Goal: Transaction & Acquisition: Purchase product/service

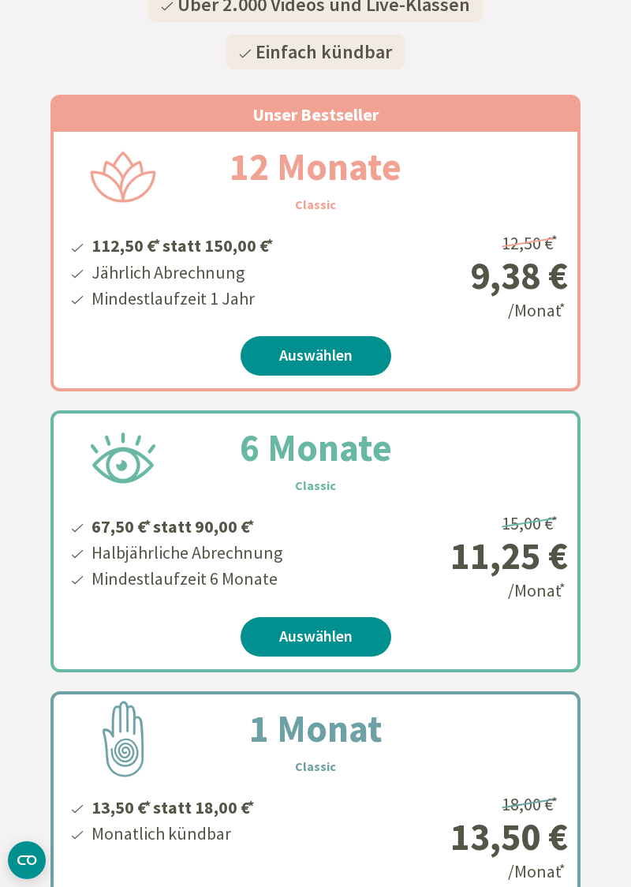
scroll to position [372, 0]
click at [323, 644] on link "Auswählen" at bounding box center [316, 636] width 151 height 39
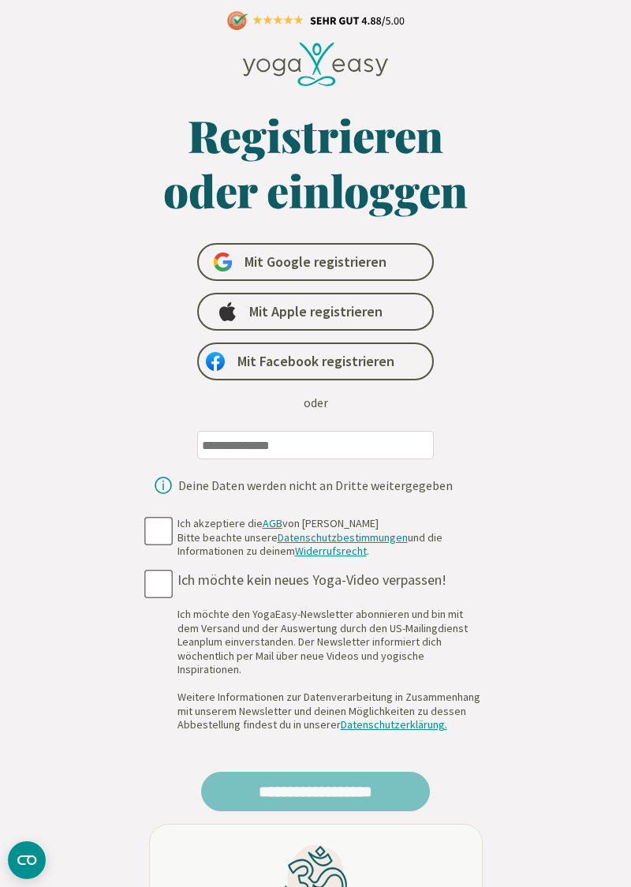
click at [302, 448] on input "email" at bounding box center [315, 445] width 237 height 28
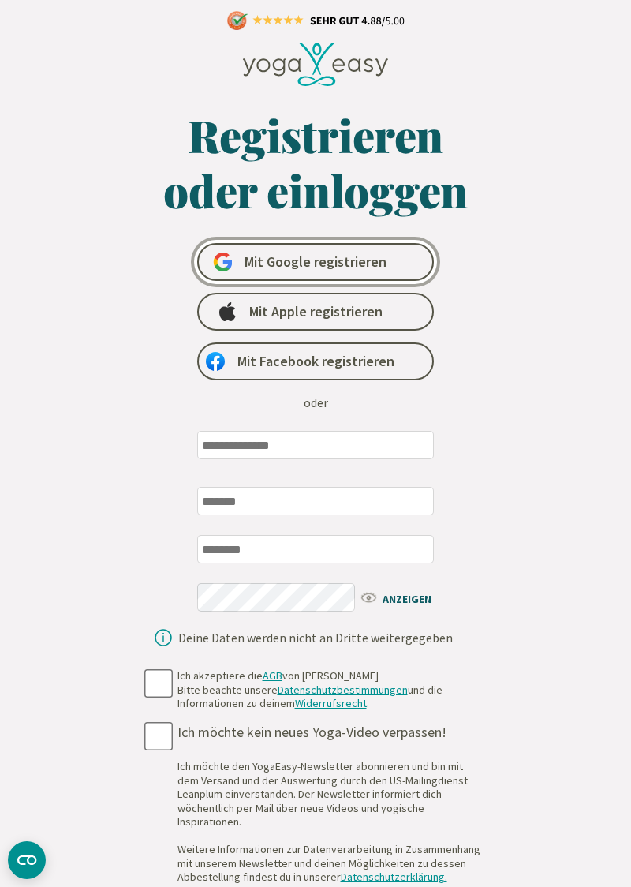
click at [366, 257] on span "Mit Google registrieren" at bounding box center [316, 261] width 142 height 19
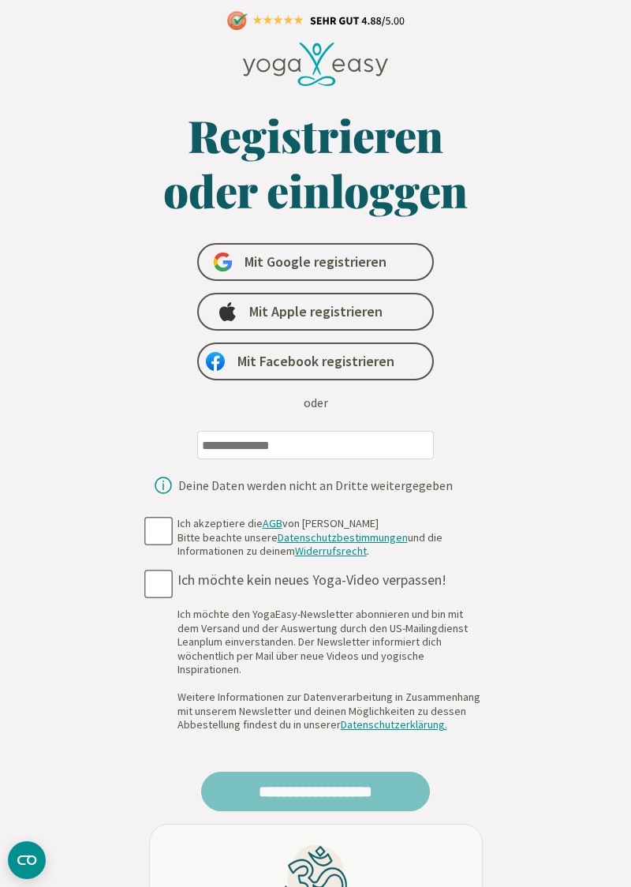
click at [278, 446] on input "email" at bounding box center [315, 445] width 237 height 28
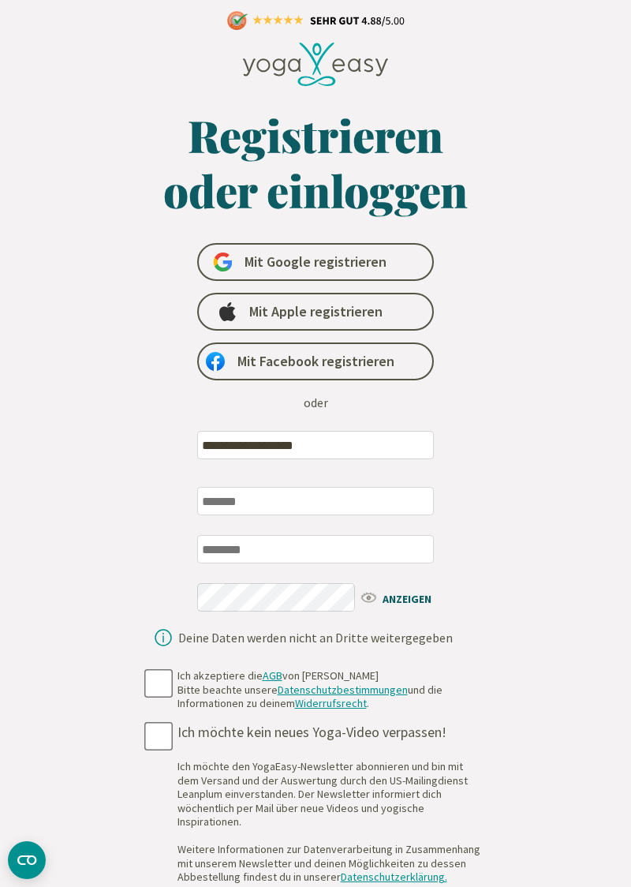
type input "**********"
click at [357, 503] on input "text" at bounding box center [315, 501] width 237 height 28
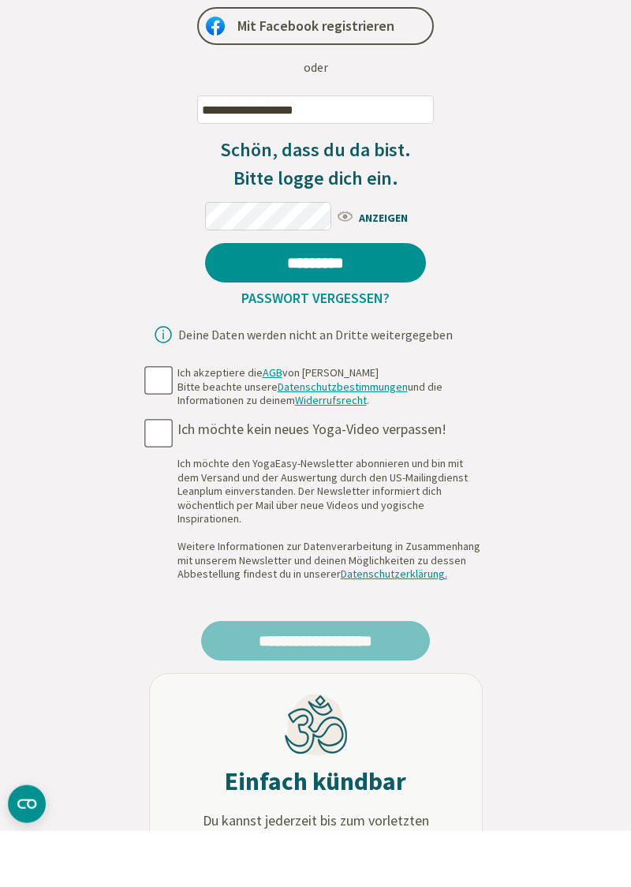
scroll to position [279, 0]
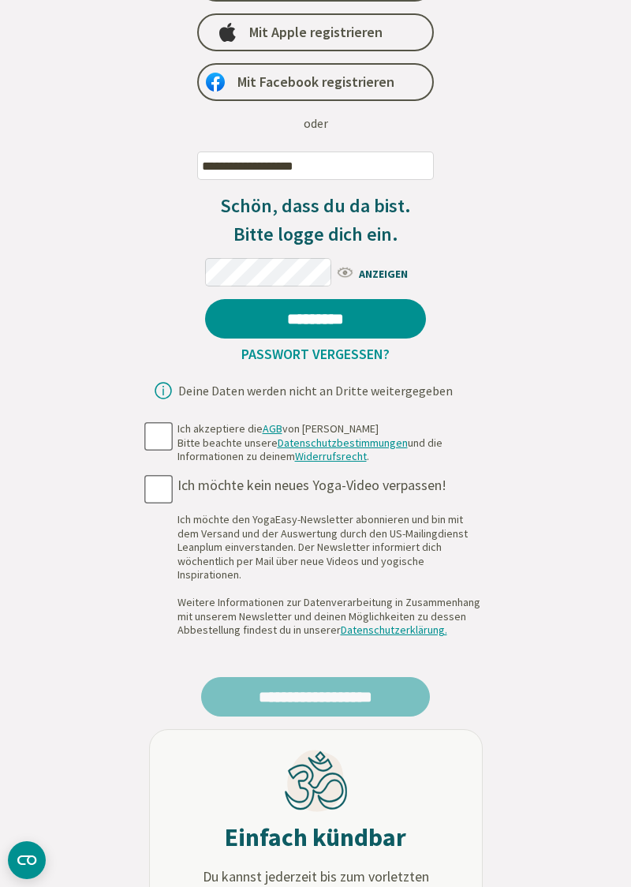
click at [388, 270] on span "ANZEIGEN" at bounding box center [380, 273] width 91 height 20
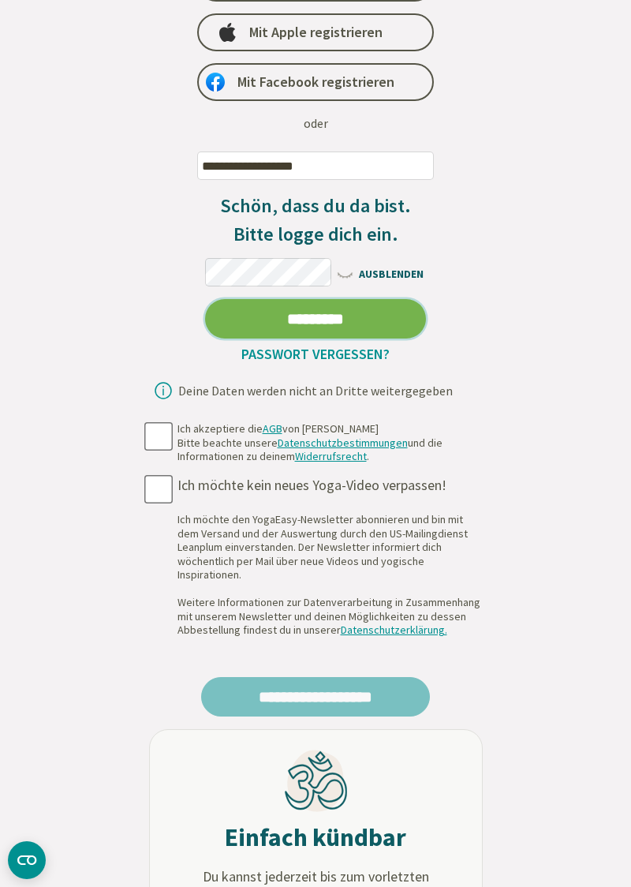
click at [362, 312] on input "*********" at bounding box center [315, 318] width 221 height 39
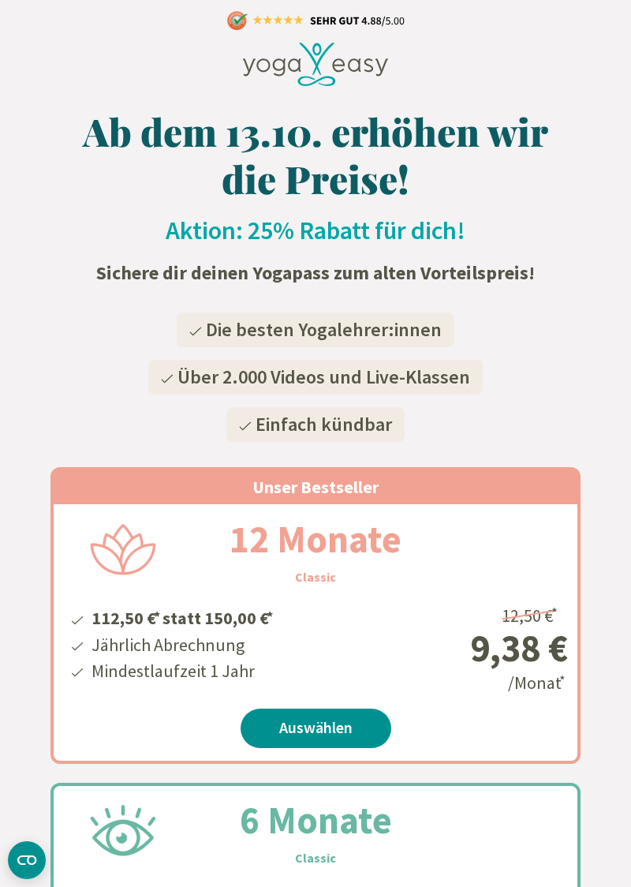
click at [327, 729] on link "Auswählen" at bounding box center [316, 727] width 151 height 39
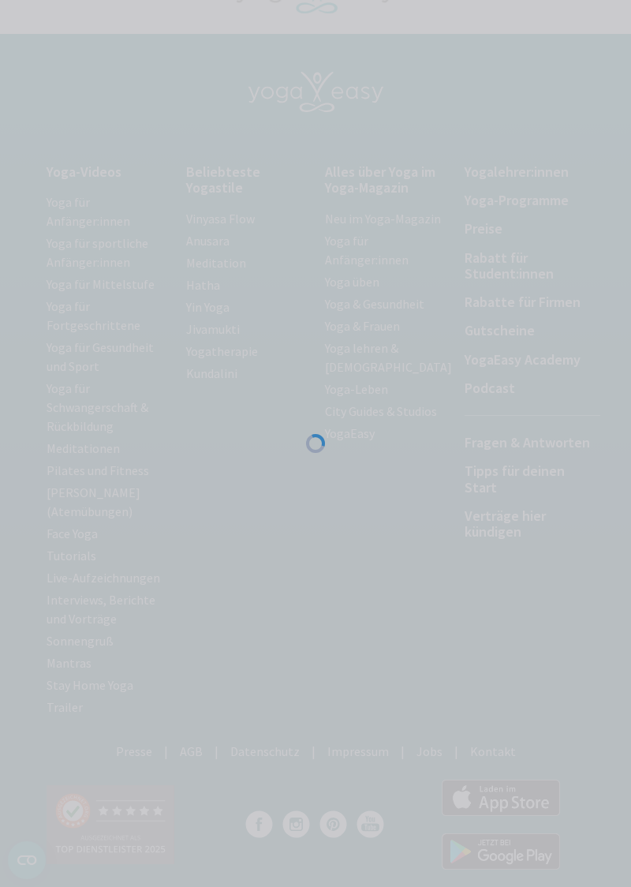
scroll to position [55, 0]
